Goal: Information Seeking & Learning: Check status

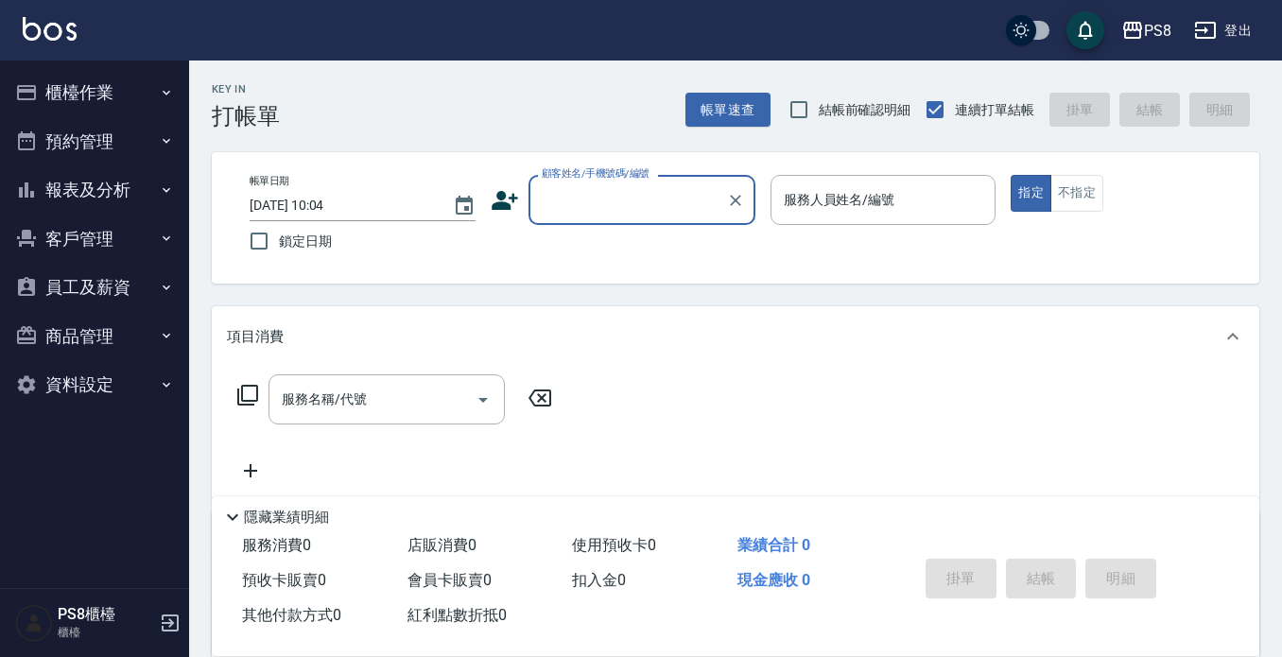
click at [69, 187] on button "報表及分析" at bounding box center [95, 189] width 174 height 49
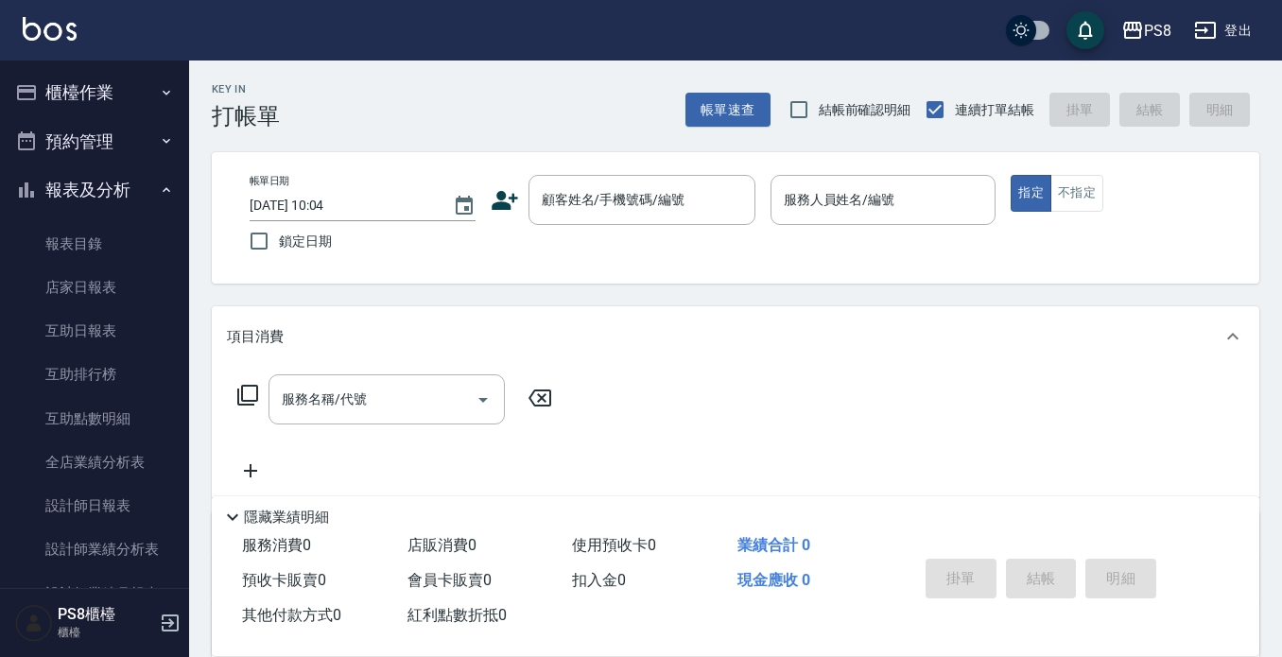
scroll to position [384, 0]
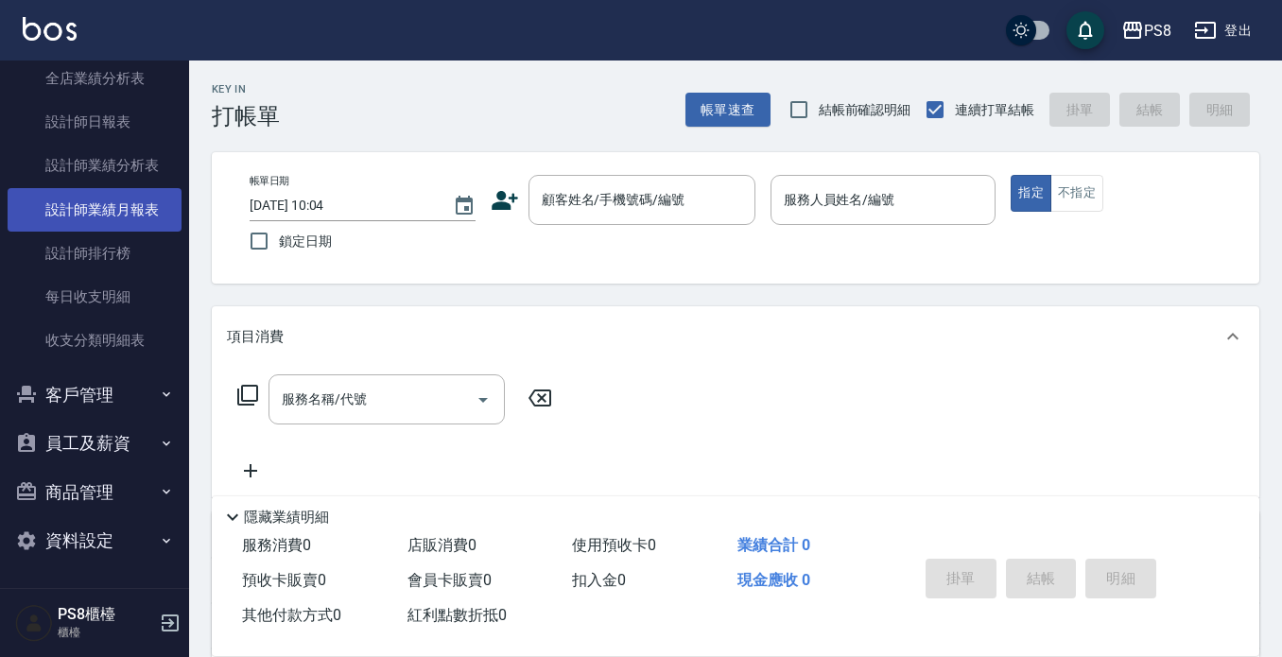
click at [127, 199] on link "設計師業績月報表" at bounding box center [95, 209] width 174 height 43
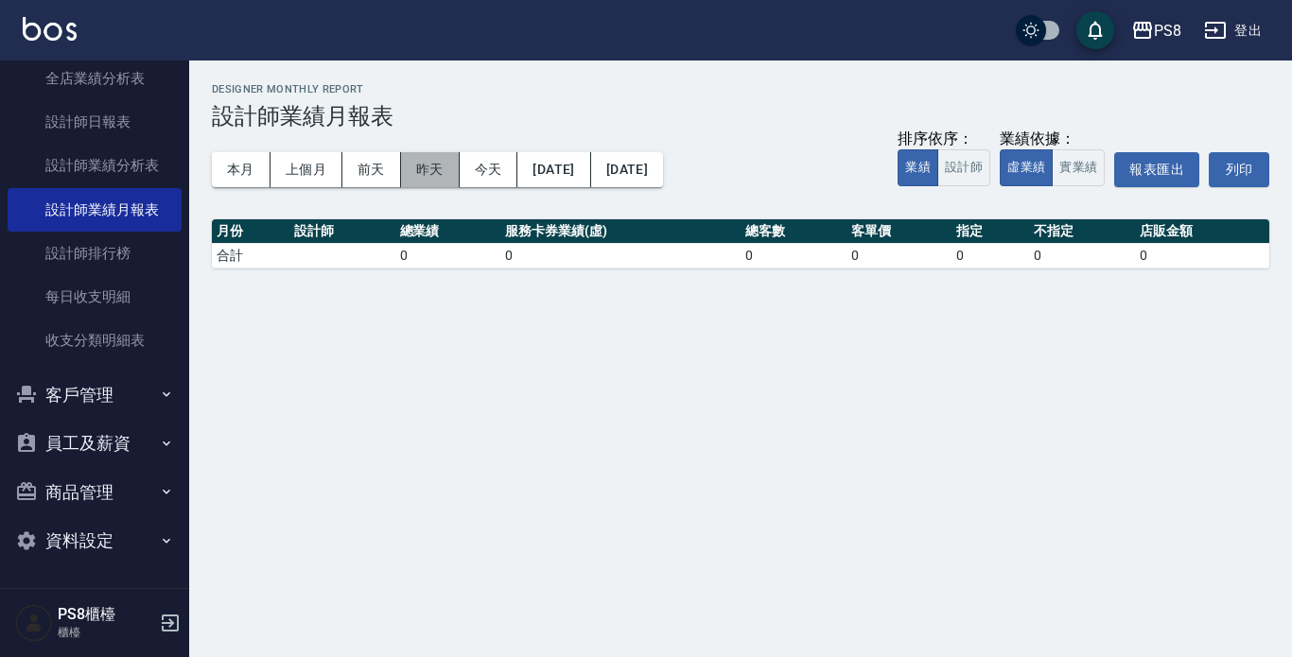
click at [414, 172] on button "昨天" at bounding box center [430, 169] width 59 height 35
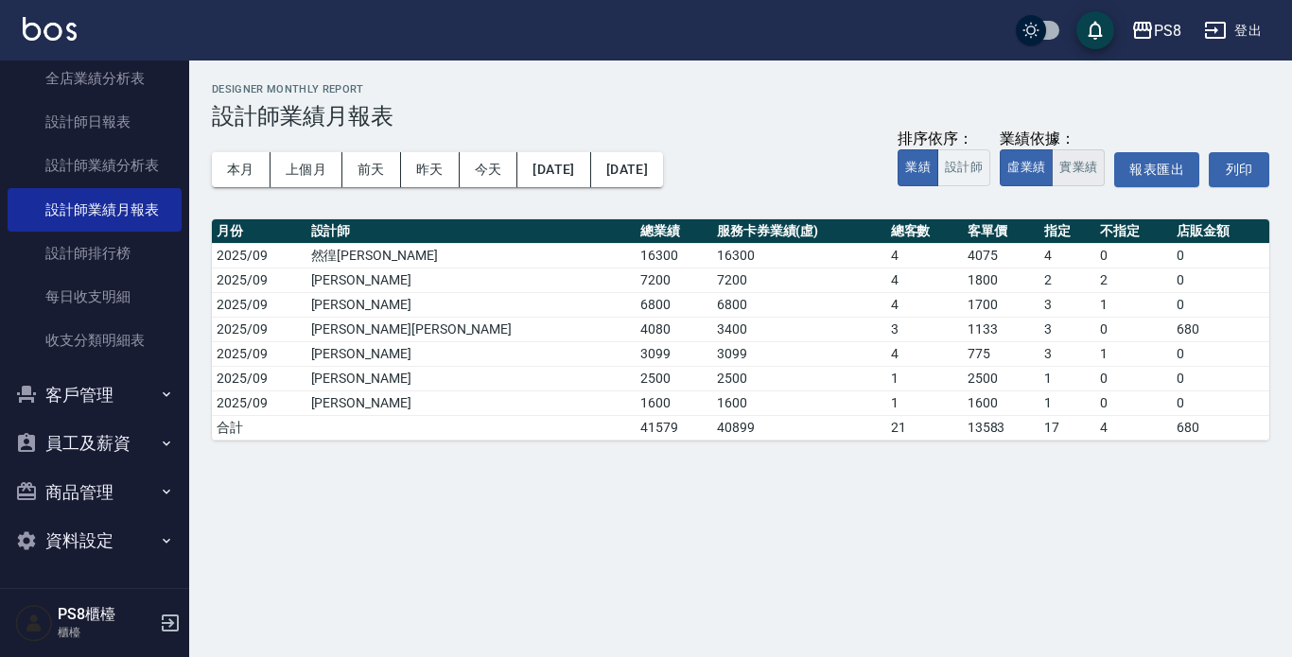
click at [1083, 177] on button "實業績" at bounding box center [1078, 167] width 53 height 37
click at [246, 180] on button "本月" at bounding box center [241, 169] width 59 height 35
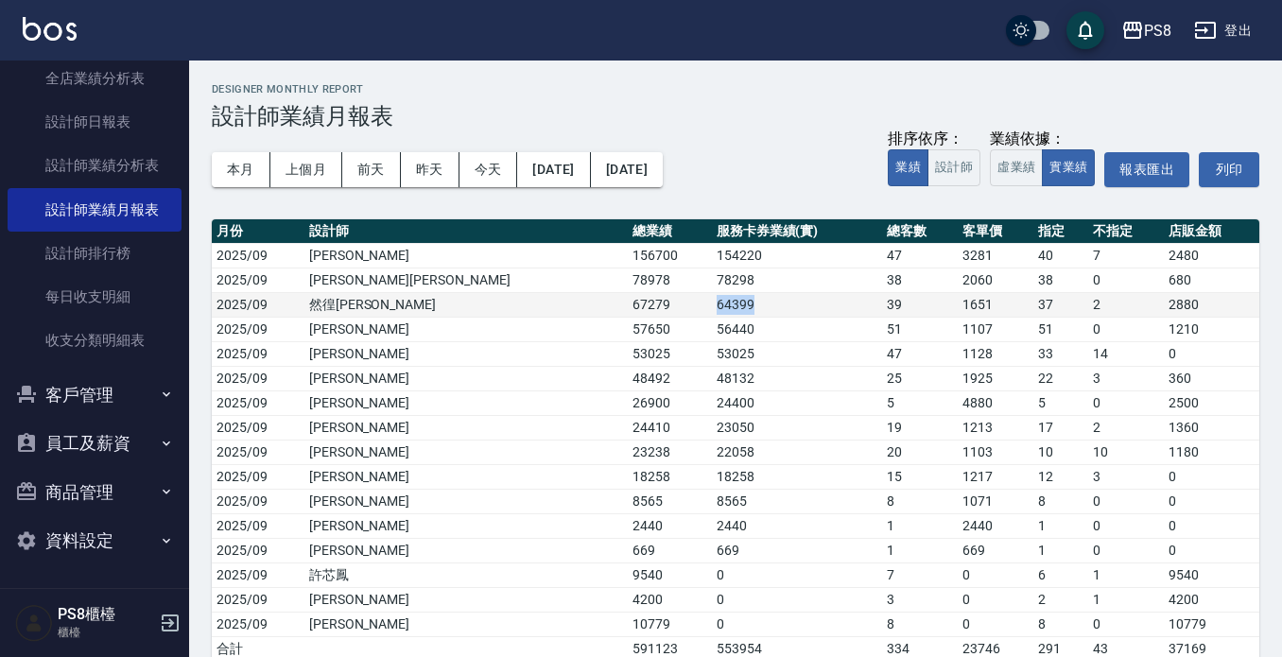
drag, startPoint x: 510, startPoint y: 308, endPoint x: 604, endPoint y: 308, distance: 94.6
click at [604, 308] on tr "2025/09 然徨楊 67279 64399 39 1651 37 2 2880" at bounding box center [736, 304] width 1048 height 25
click at [712, 308] on td "64399" at bounding box center [797, 304] width 171 height 25
